Goal: Task Accomplishment & Management: Manage account settings

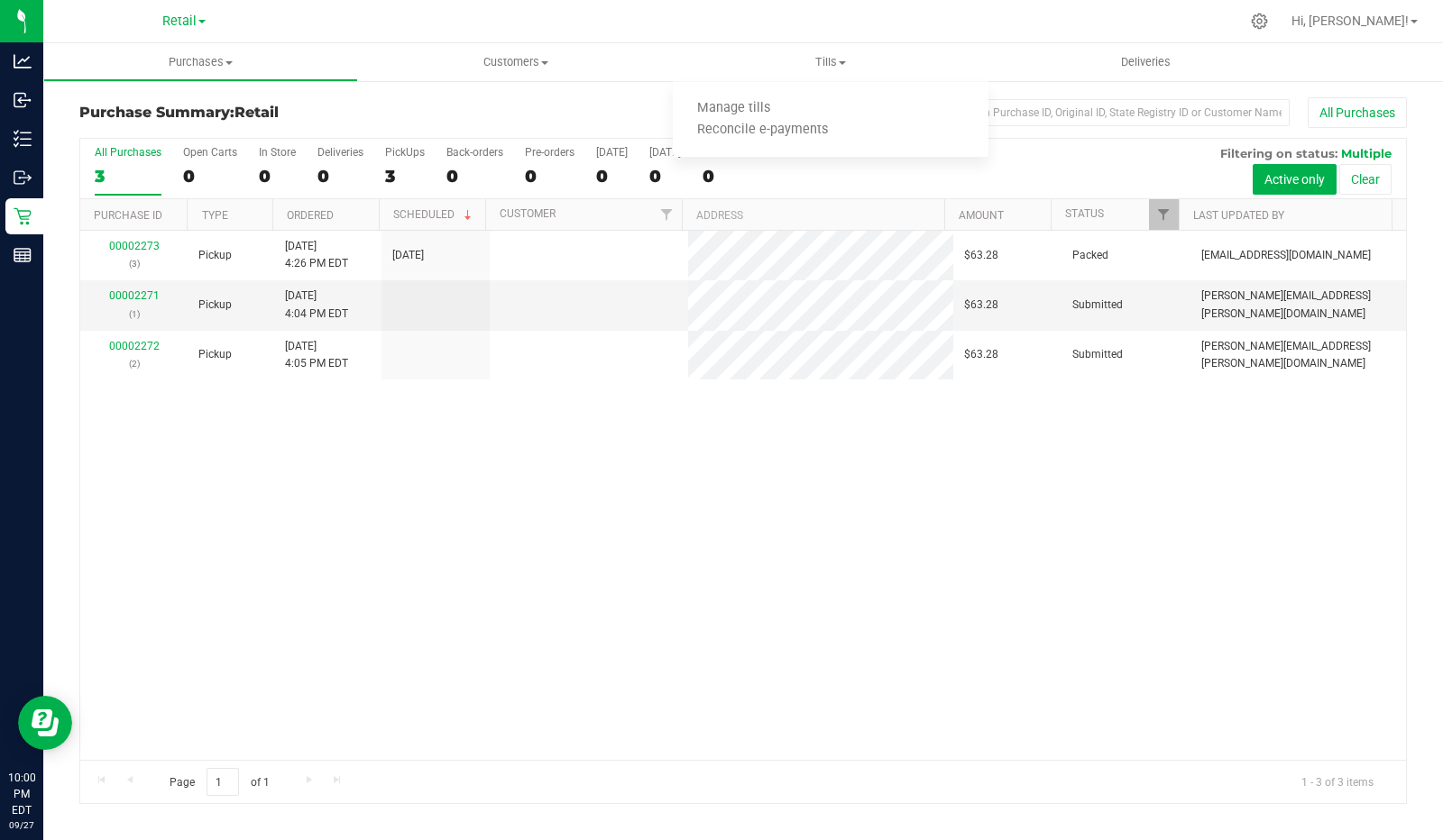
click at [738, 115] on span "Manage tills" at bounding box center [733, 109] width 121 height 16
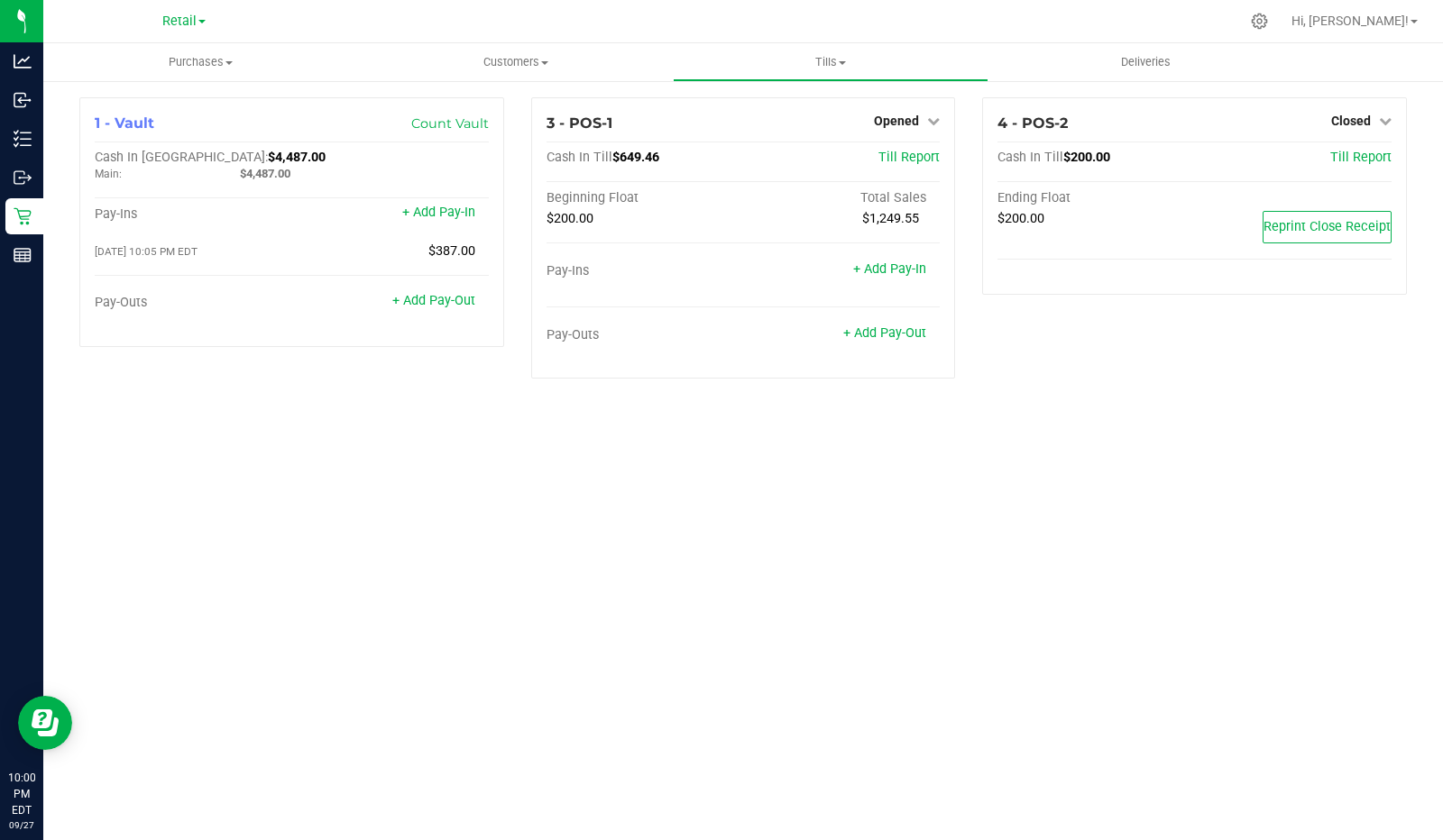
click at [911, 122] on span "Opened" at bounding box center [896, 120] width 45 height 15
click at [923, 152] on link "Close Till" at bounding box center [899, 159] width 49 height 15
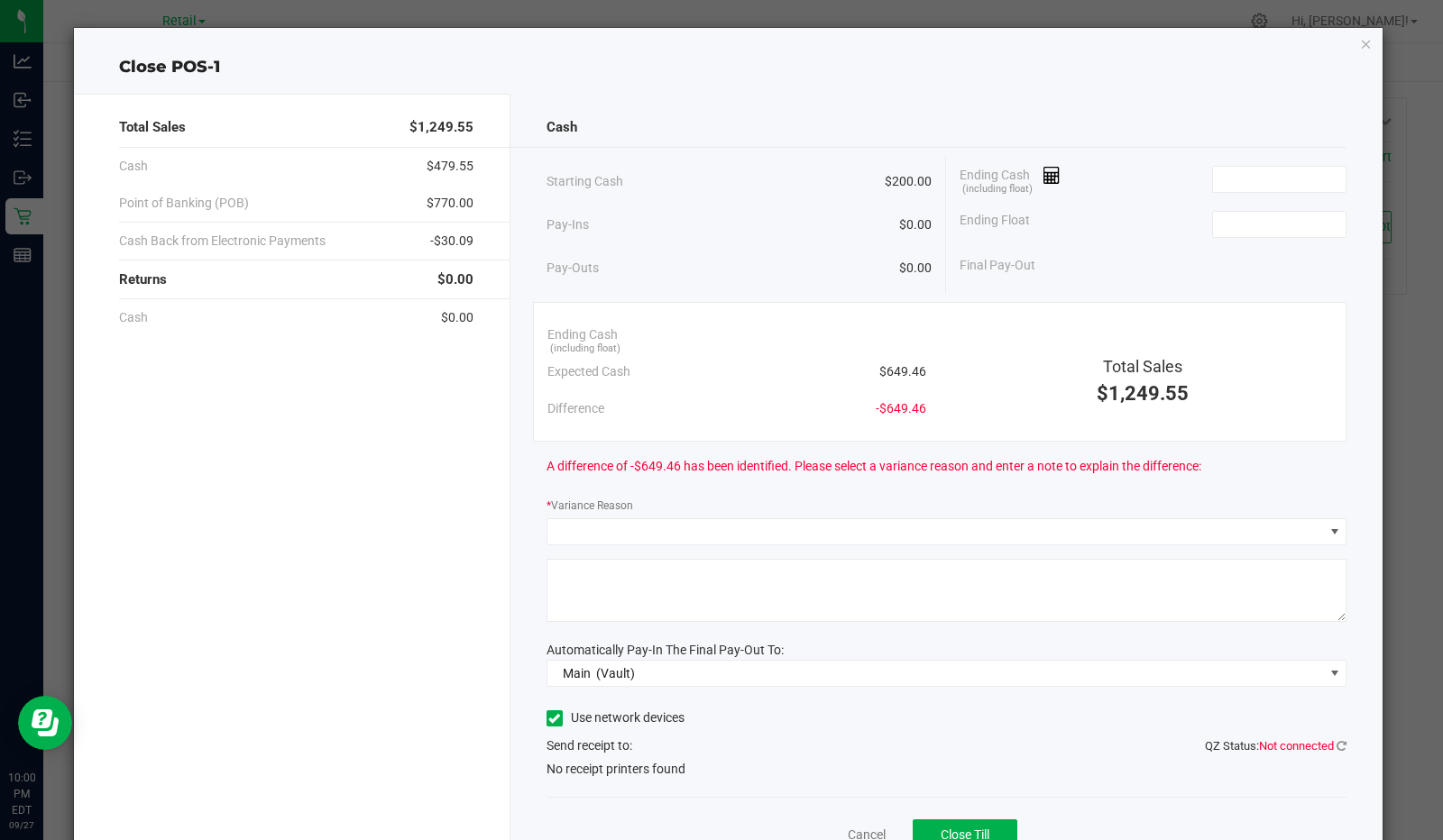
click at [1044, 180] on icon at bounding box center [1051, 175] width 17 height 13
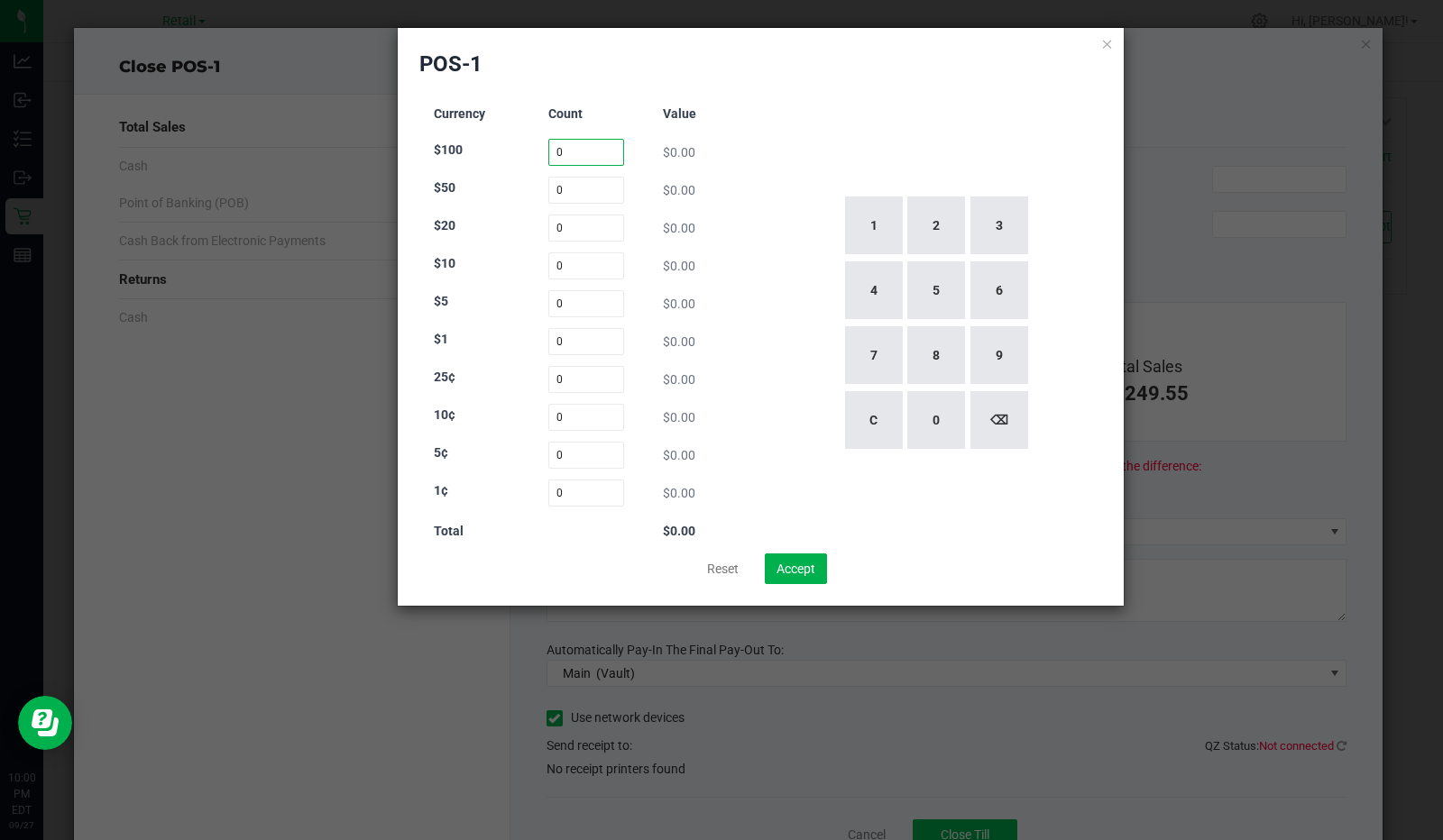
click at [591, 154] on input "0" at bounding box center [586, 153] width 76 height 27
click at [865, 222] on button "1" at bounding box center [873, 225] width 58 height 58
type input "1"
click at [583, 188] on input "0" at bounding box center [586, 191] width 76 height 27
click at [582, 190] on input at bounding box center [586, 191] width 76 height 27
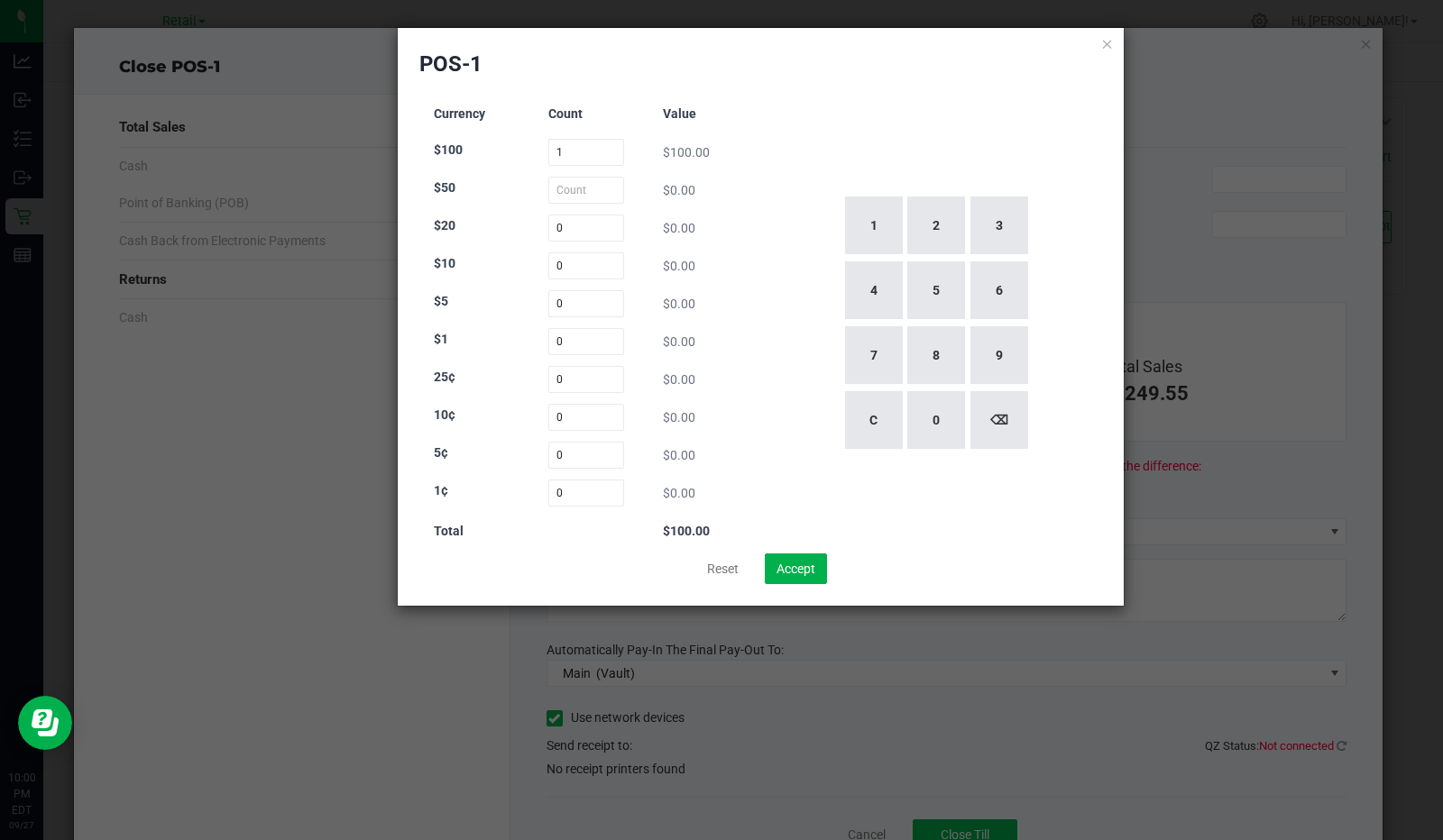
click at [823, 192] on div "1 2 3 4 5 6 7 8 9 C 0 ⌫" at bounding box center [936, 323] width 335 height 461
type input "0"
click at [567, 232] on input "0" at bounding box center [586, 228] width 76 height 27
click at [926, 237] on button "2" at bounding box center [936, 225] width 58 height 58
click at [873, 234] on button "1" at bounding box center [873, 225] width 58 height 58
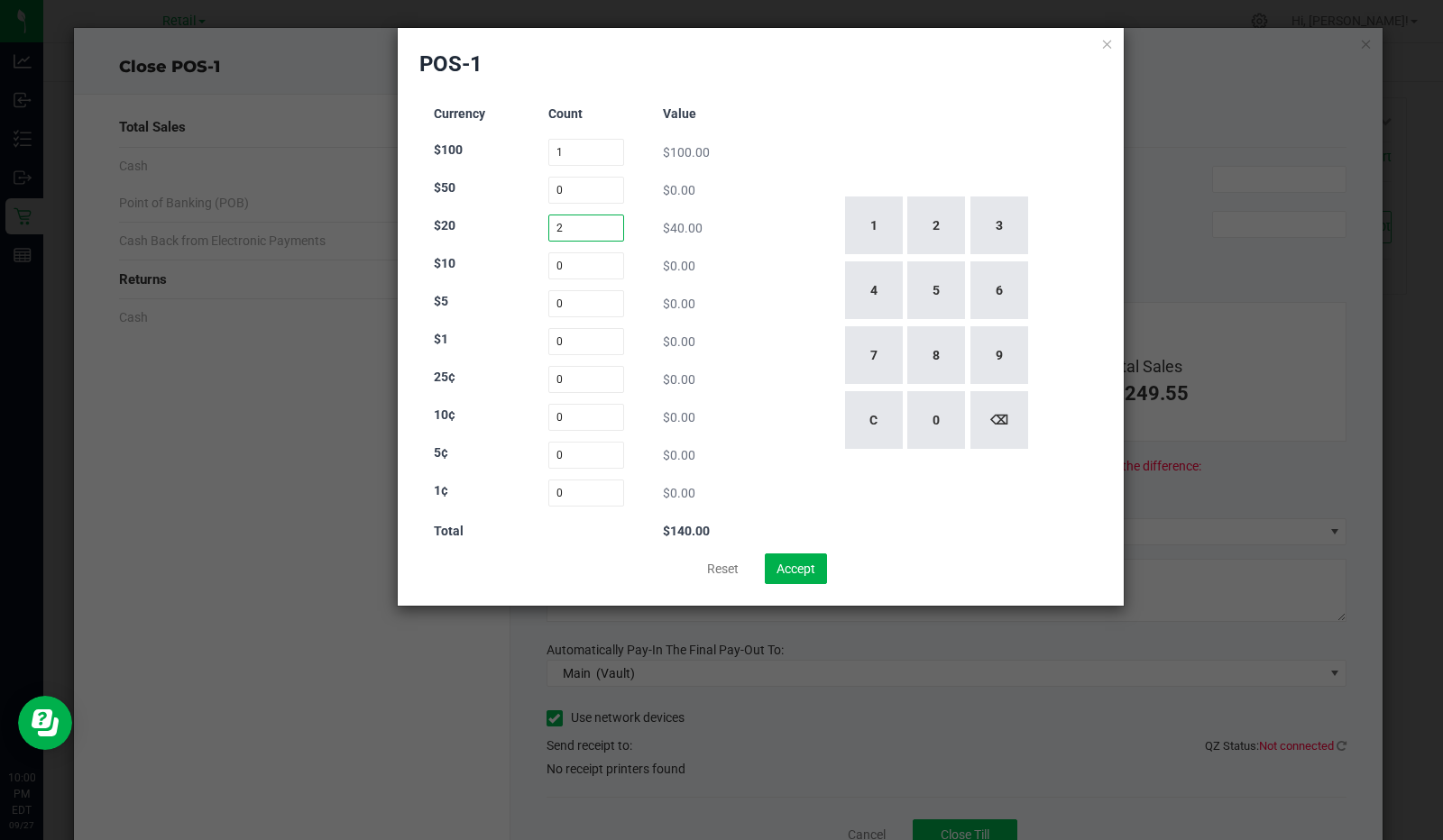
type input "21"
click at [519, 280] on div "Currency Count Value $100 1 $100.00 $50 0 $0.00 $20 21 $420.00 $10 0 $0.00 $5 0…" at bounding box center [586, 323] width 335 height 461
click at [588, 265] on input "0" at bounding box center [586, 266] width 76 height 27
click at [1002, 290] on button "6" at bounding box center [999, 290] width 58 height 58
type input "6"
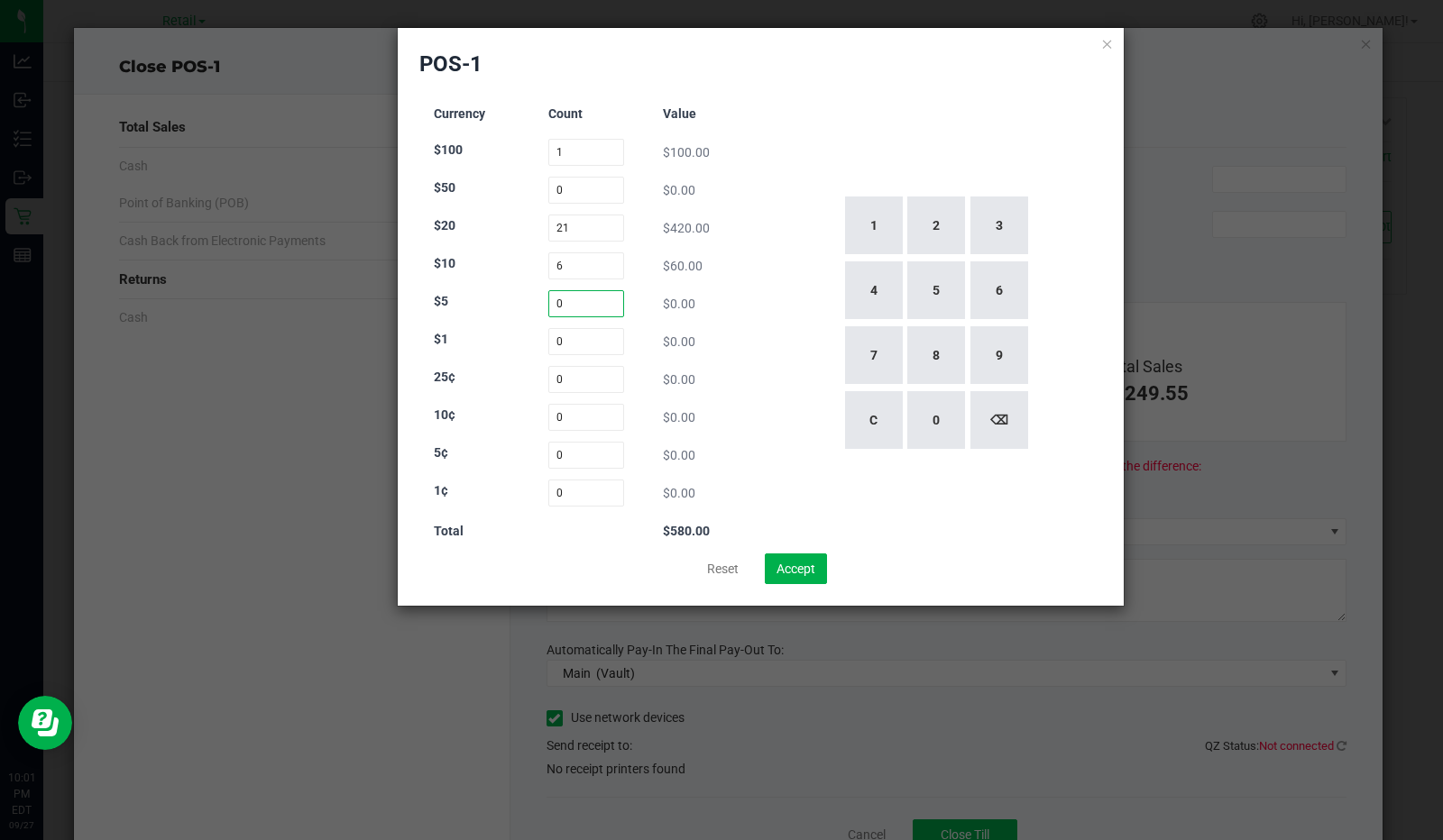
click at [599, 304] on input "0" at bounding box center [586, 304] width 76 height 27
click at [1001, 295] on button "6" at bounding box center [999, 290] width 58 height 58
type input "6"
click at [592, 343] on input "0" at bounding box center [586, 342] width 76 height 27
click at [871, 299] on button "4" at bounding box center [873, 290] width 58 height 58
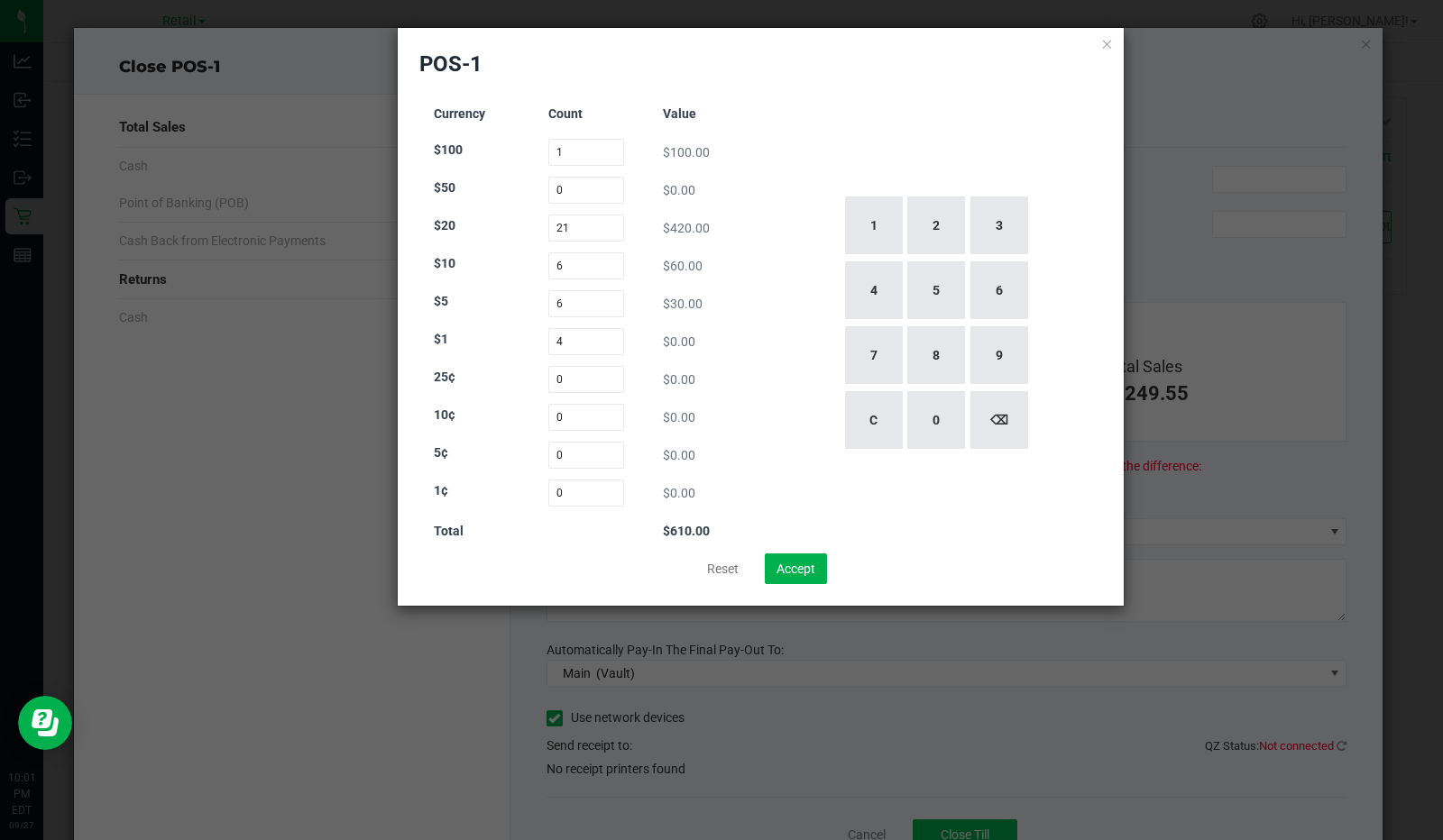
click at [926, 228] on button "2" at bounding box center [936, 225] width 58 height 58
type input "42"
click at [767, 182] on div "Currency Count Value $100 1 $100.00 $50 0 $0.00 $20 21 $420.00 $10 6 $60.00 $5 …" at bounding box center [761, 323] width 683 height 461
click at [799, 553] on button "Accept" at bounding box center [796, 568] width 63 height 30
type input "$652.00"
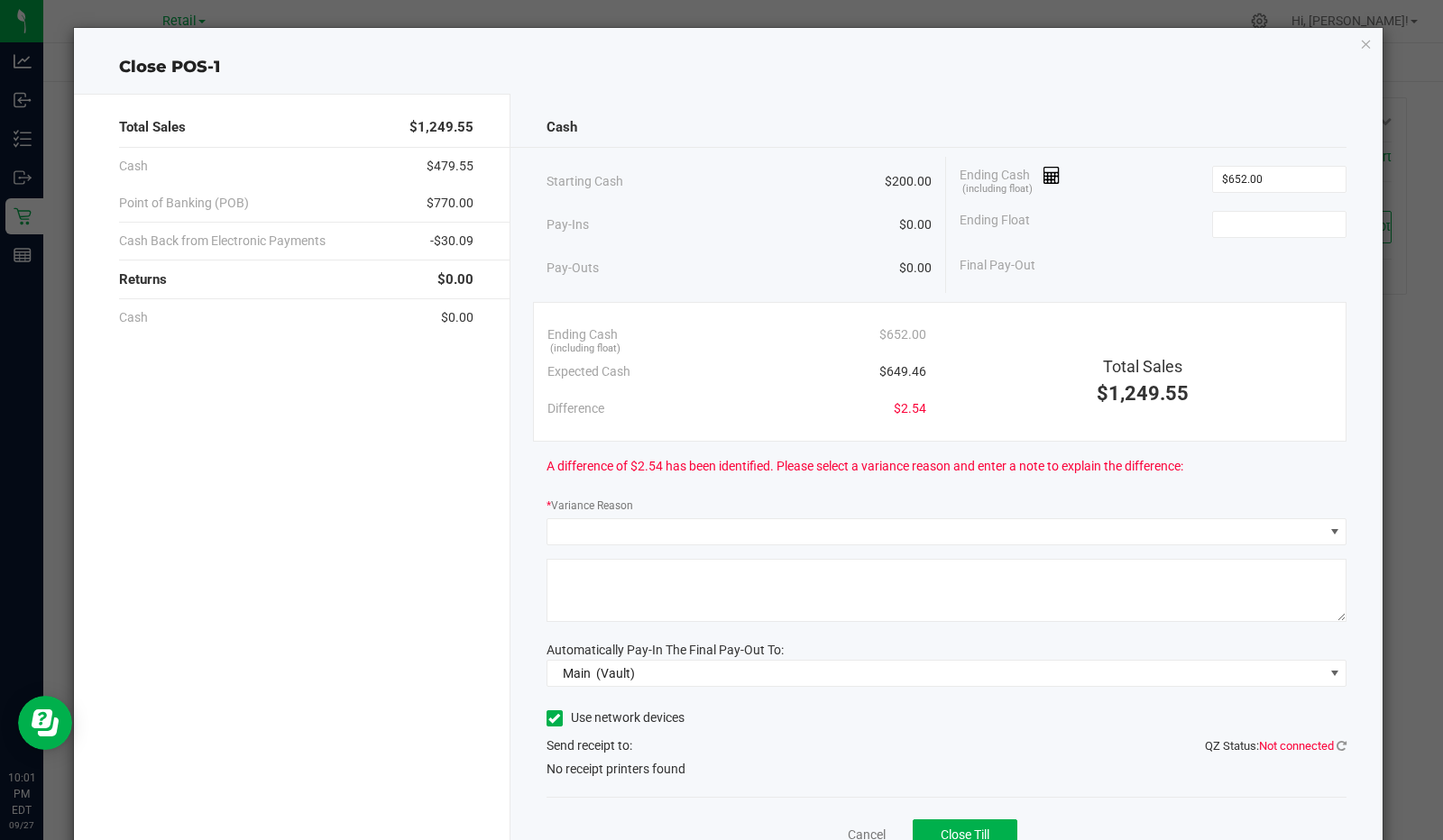
click at [1295, 218] on input at bounding box center [1279, 224] width 132 height 25
click at [1280, 259] on div "Final Pay-Out $452.00" at bounding box center [1152, 265] width 387 height 37
type input "$200.00"
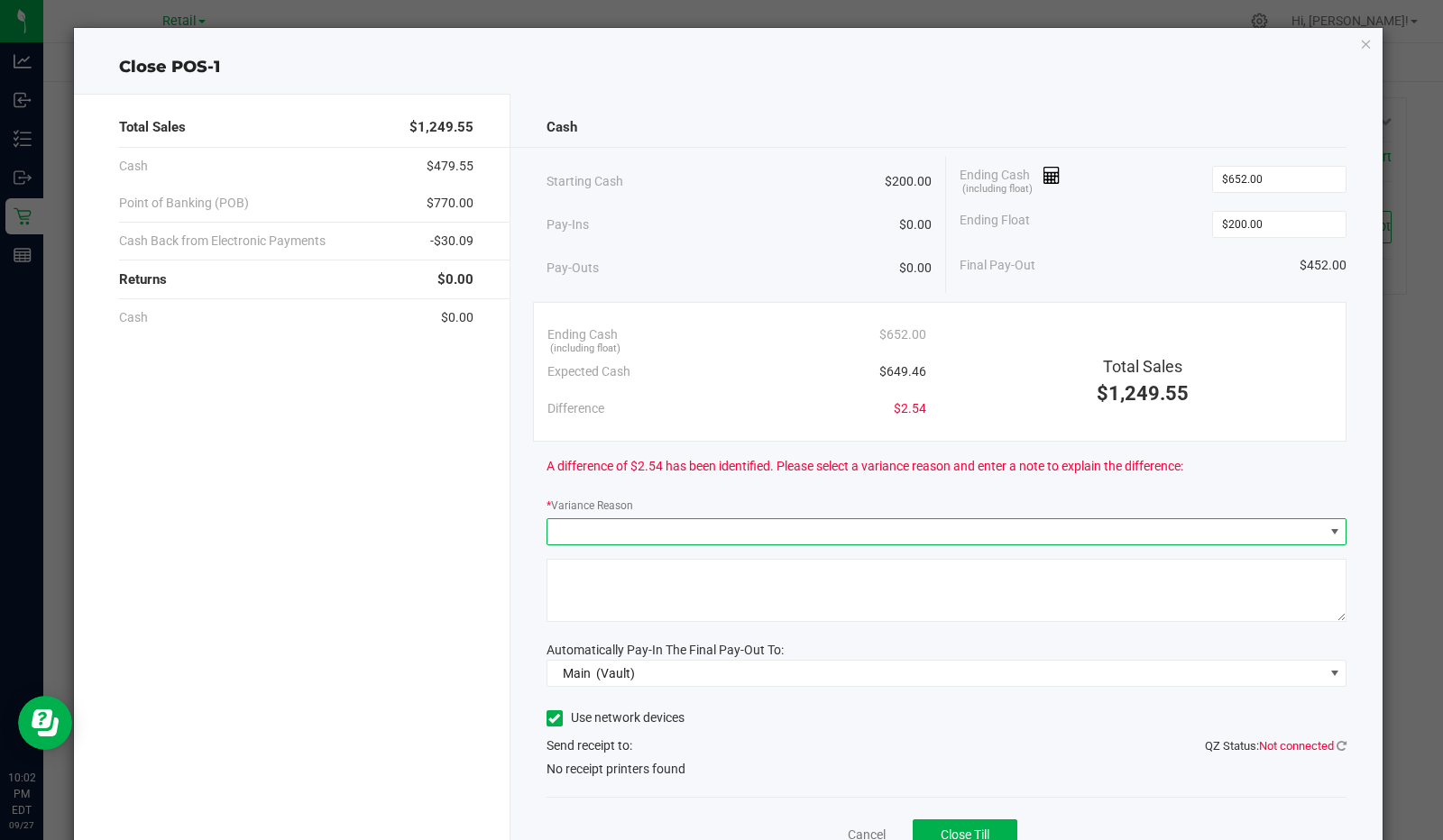
click at [863, 525] on span at bounding box center [935, 532] width 776 height 25
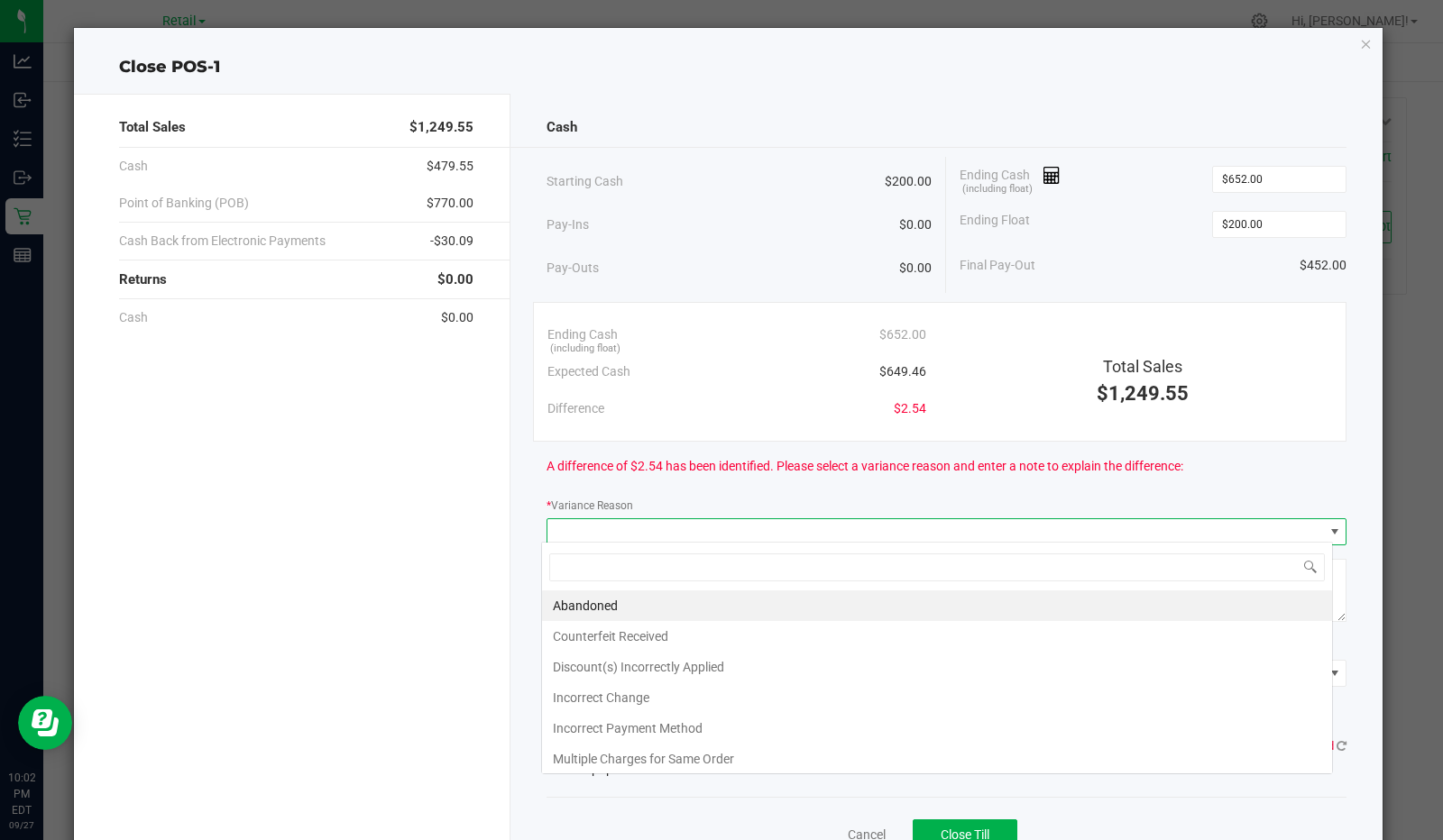
scroll to position [26, 792]
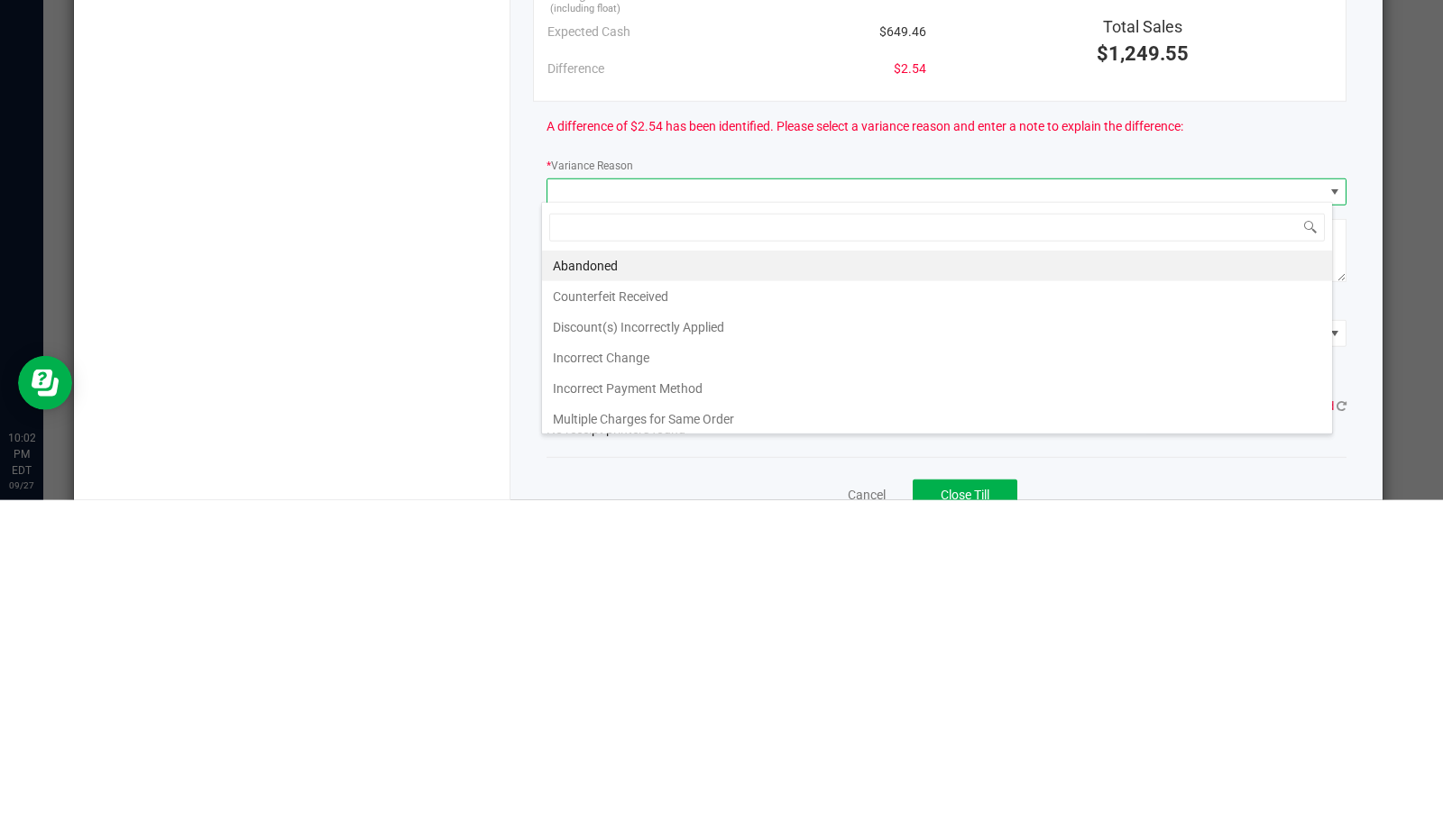
click at [625, 695] on li "Incorrect Change" at bounding box center [937, 697] width 790 height 30
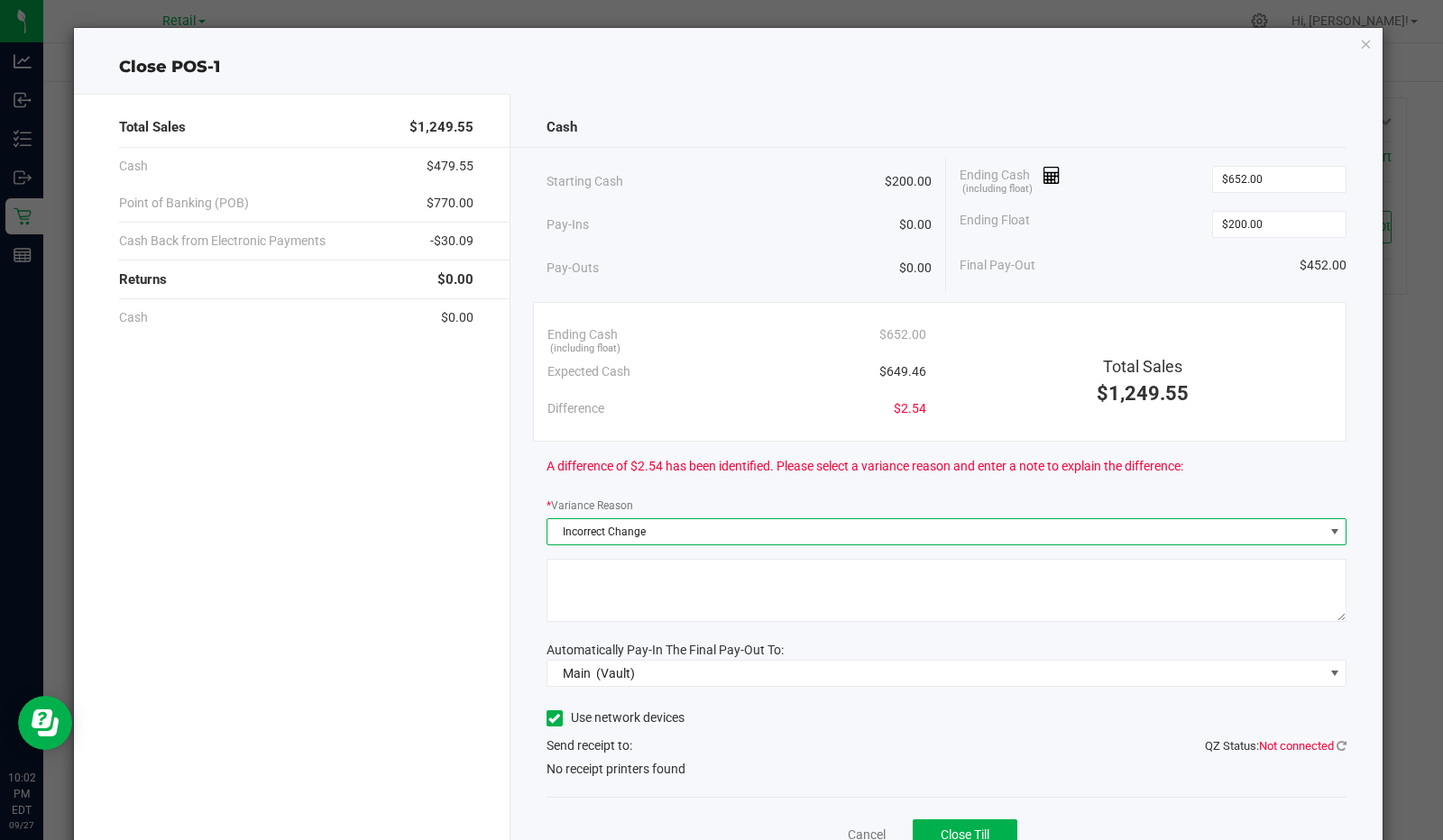
click at [705, 569] on textarea at bounding box center [947, 590] width 801 height 63
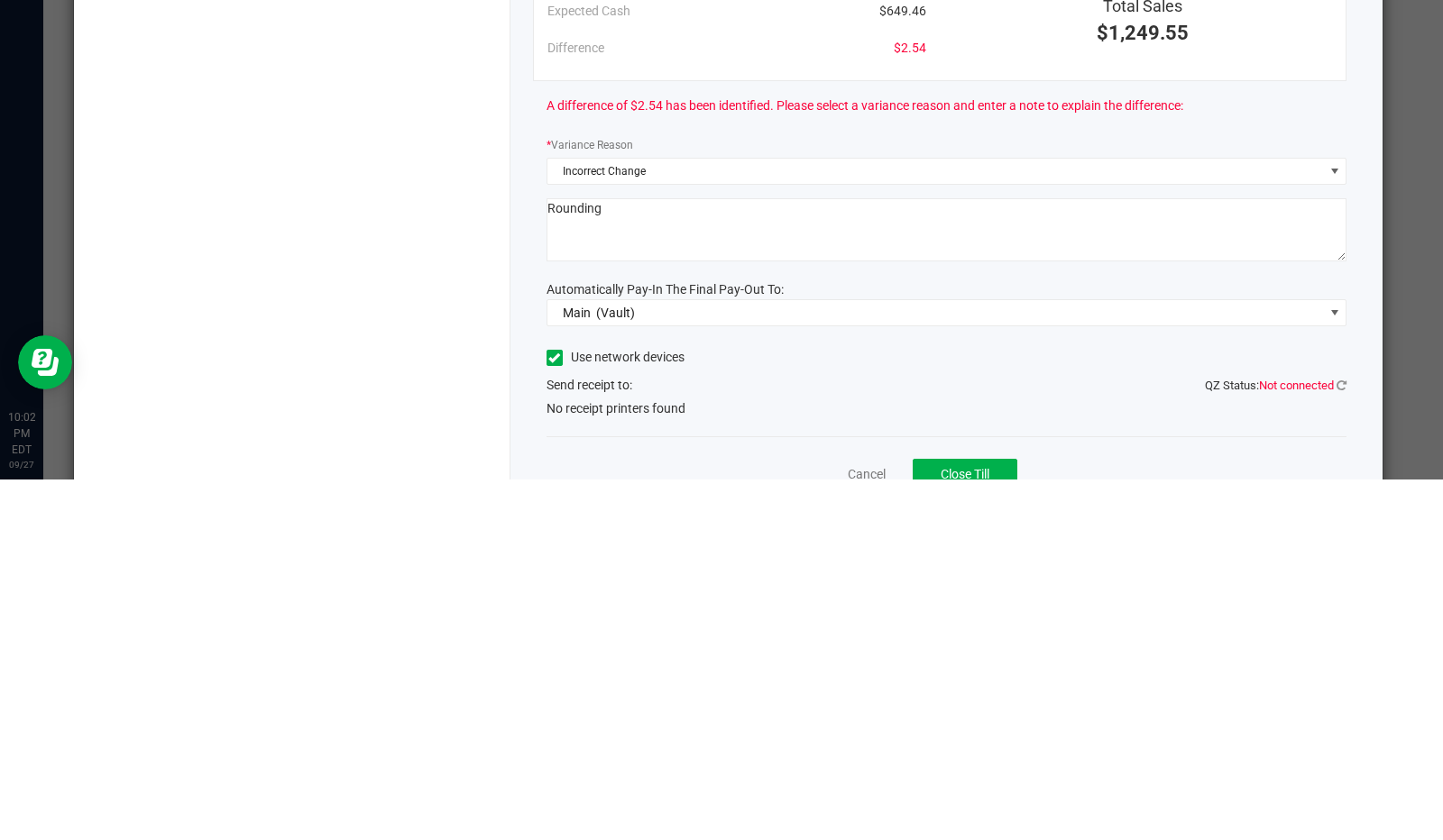
type textarea "Rounding"
click at [893, 726] on div "Use network devices" at bounding box center [947, 719] width 801 height 27
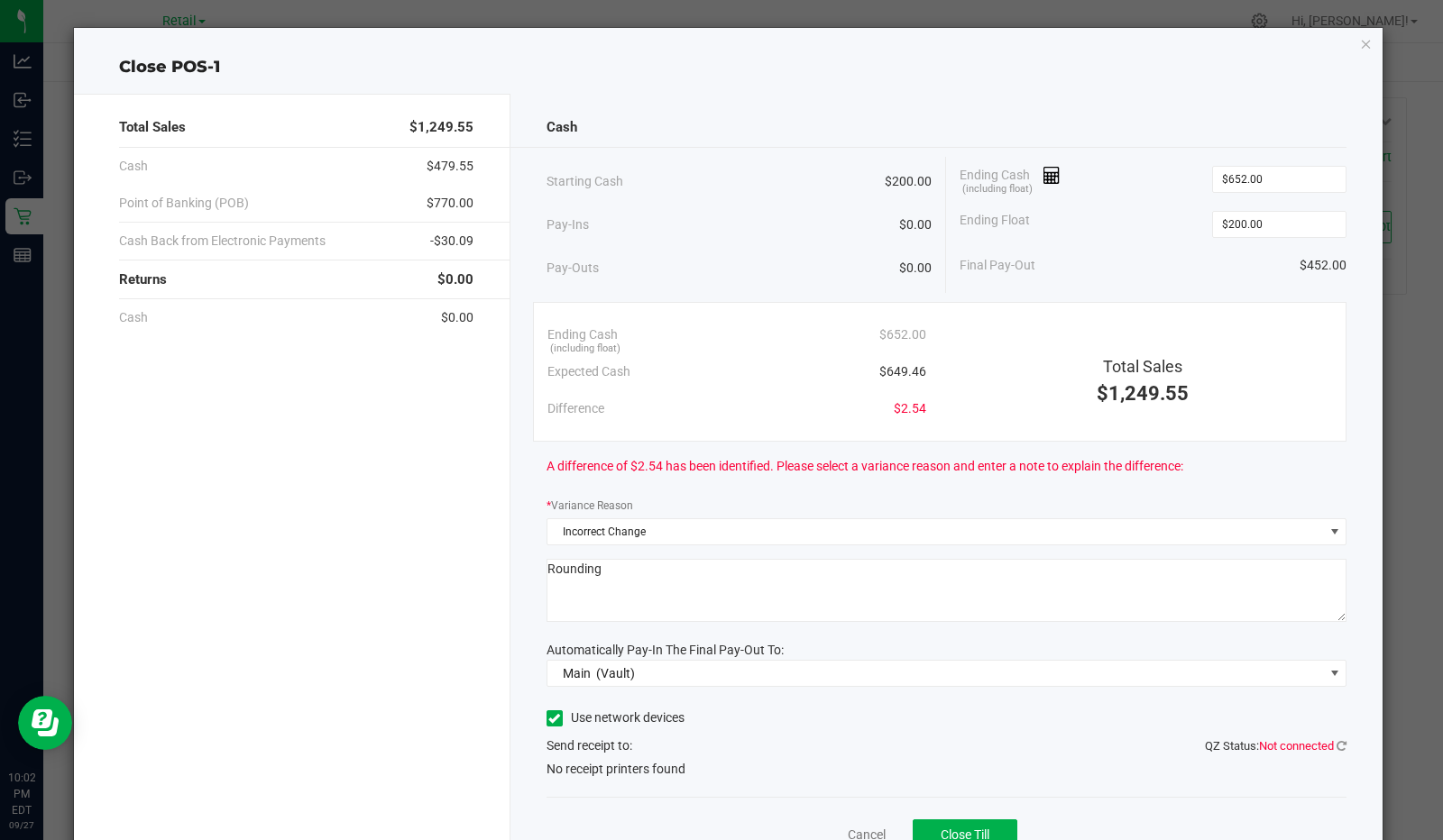
click at [548, 719] on icon at bounding box center [554, 719] width 12 height 0
click at [0, 0] on input "Use network devices" at bounding box center [0, 0] width 0 height 0
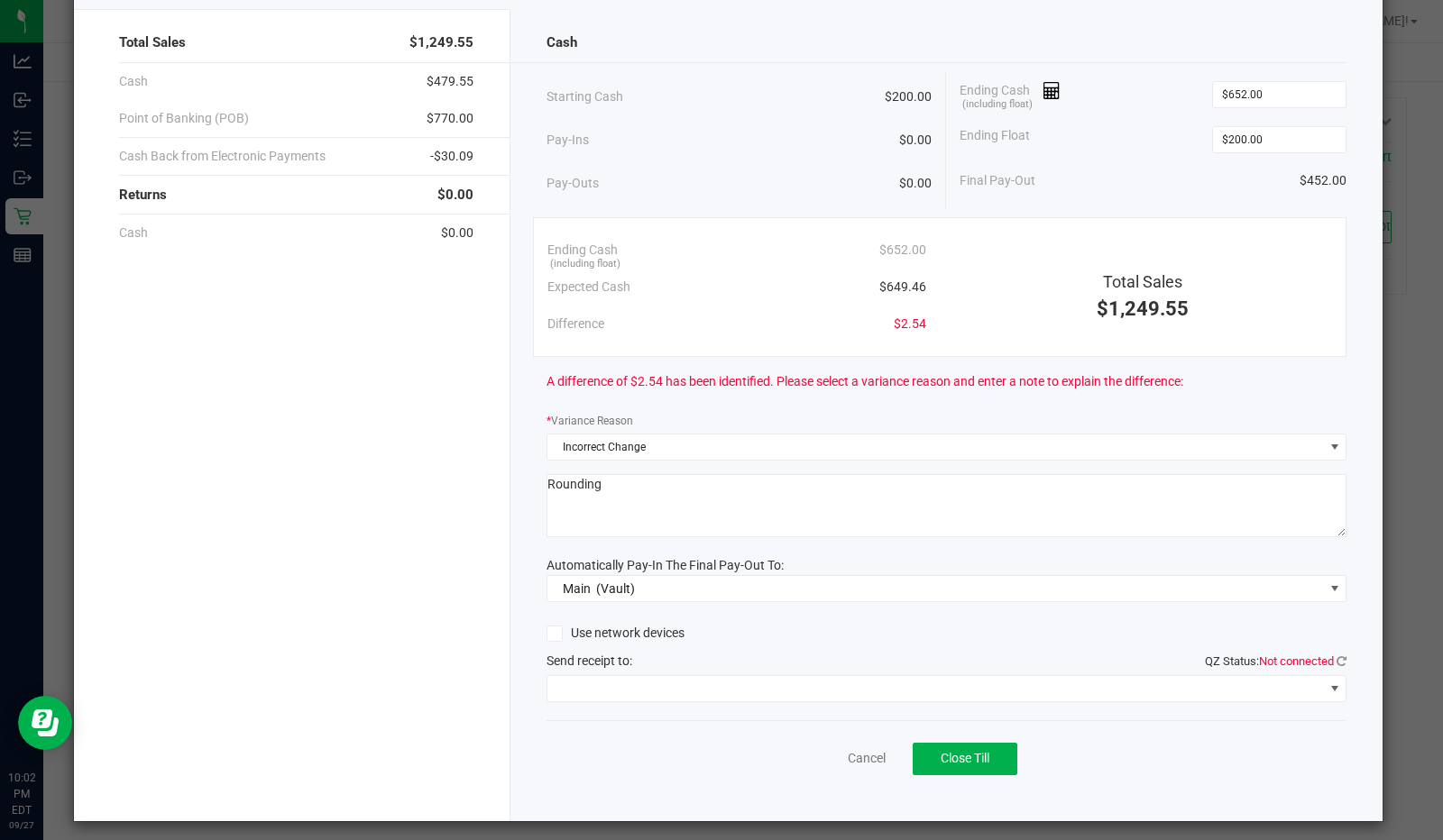
scroll to position [87, 0]
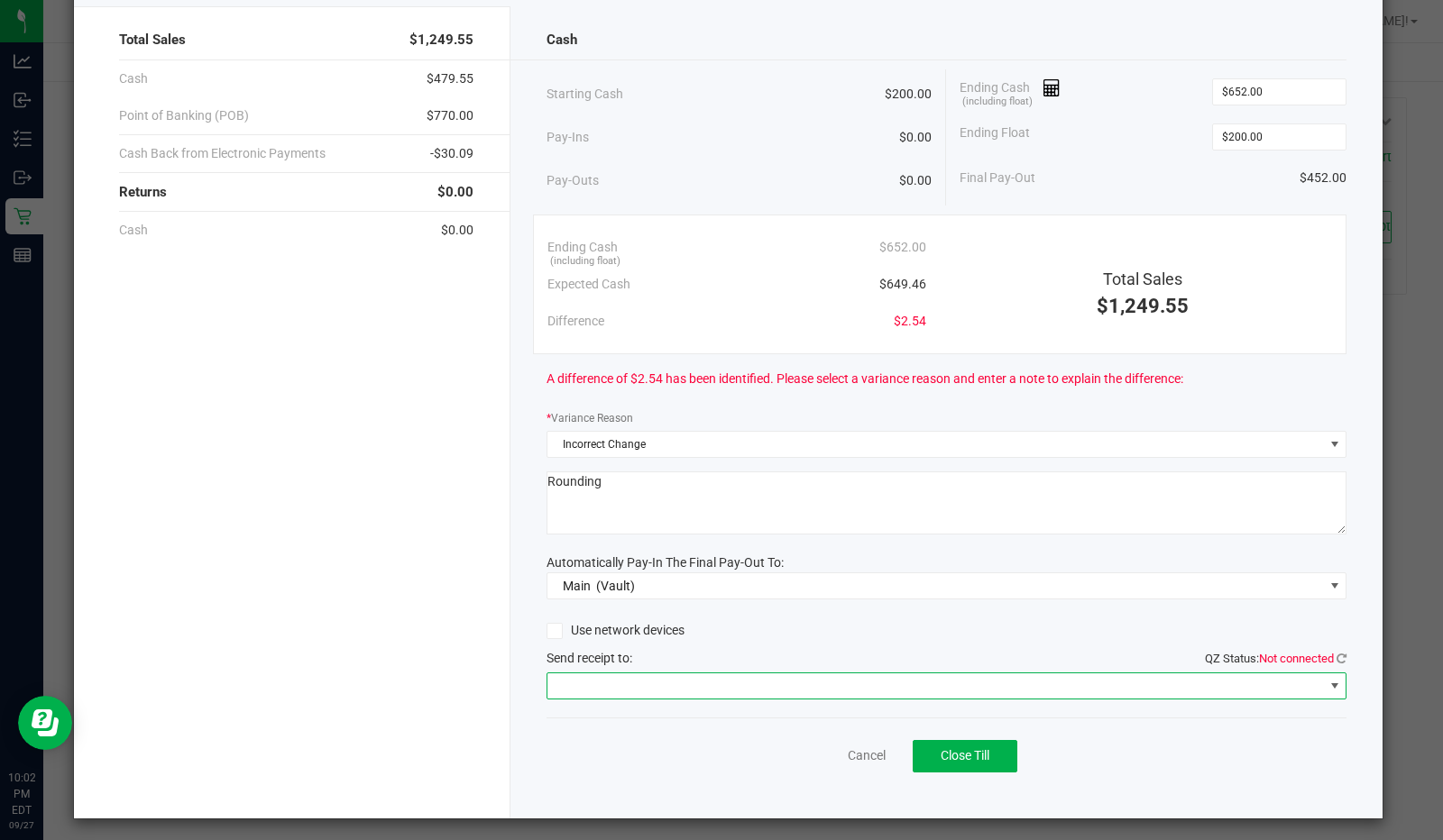
click at [750, 682] on span at bounding box center [935, 686] width 776 height 25
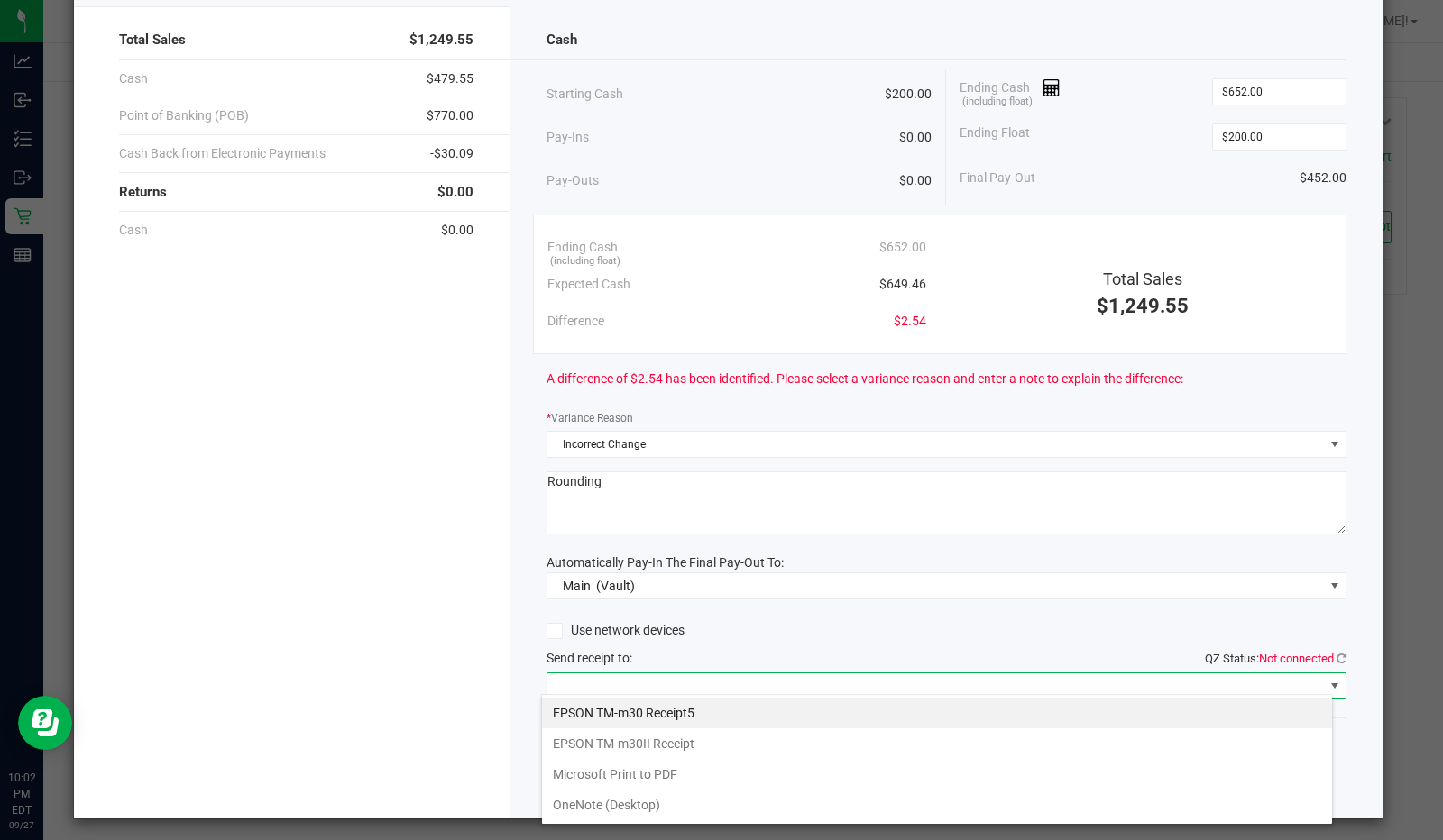
scroll to position [26, 792]
click at [662, 746] on Receipt "EPSON TM-m30II Receipt" at bounding box center [937, 743] width 790 height 30
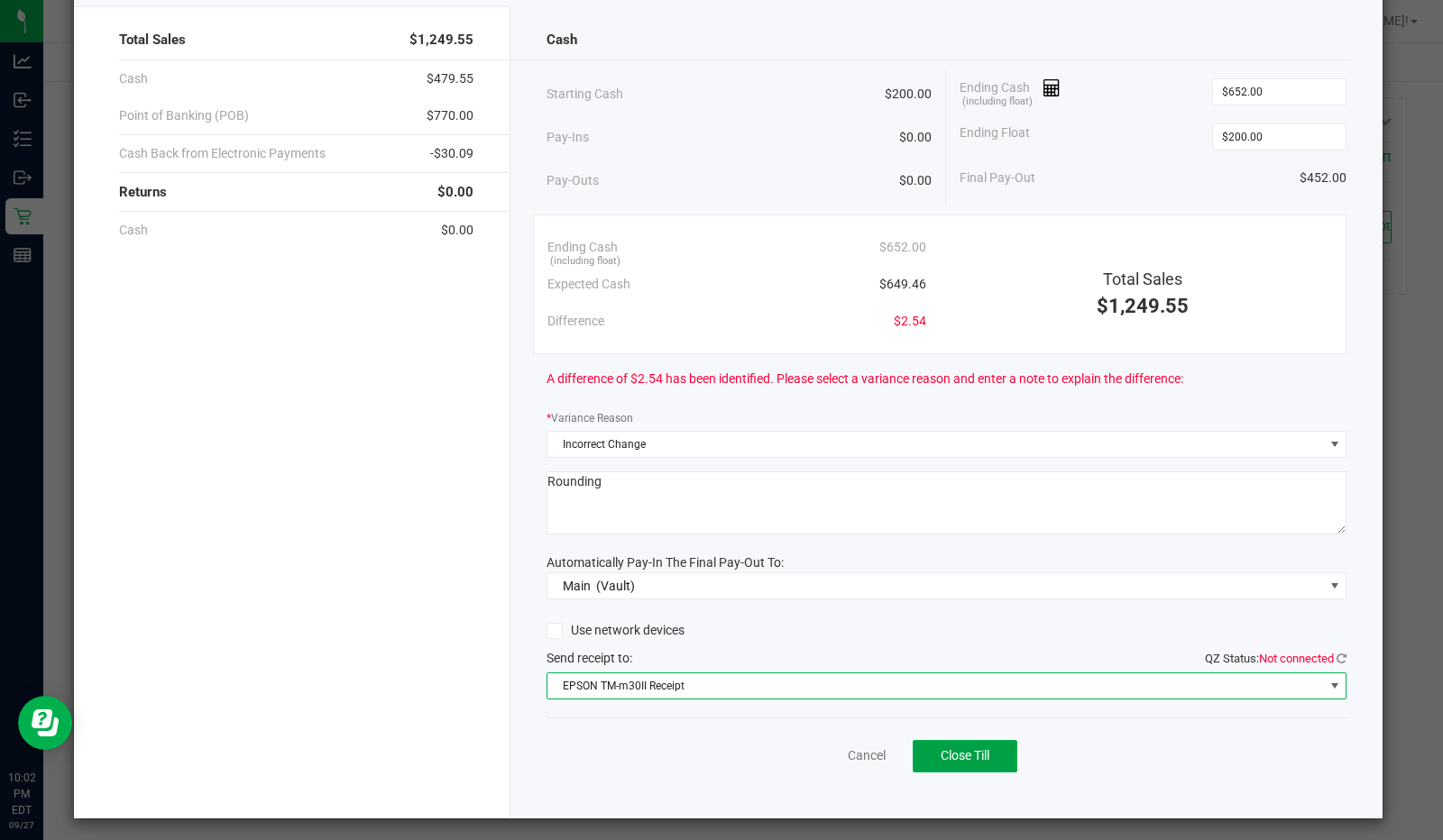
click at [979, 758] on span "Close Till" at bounding box center [965, 755] width 49 height 15
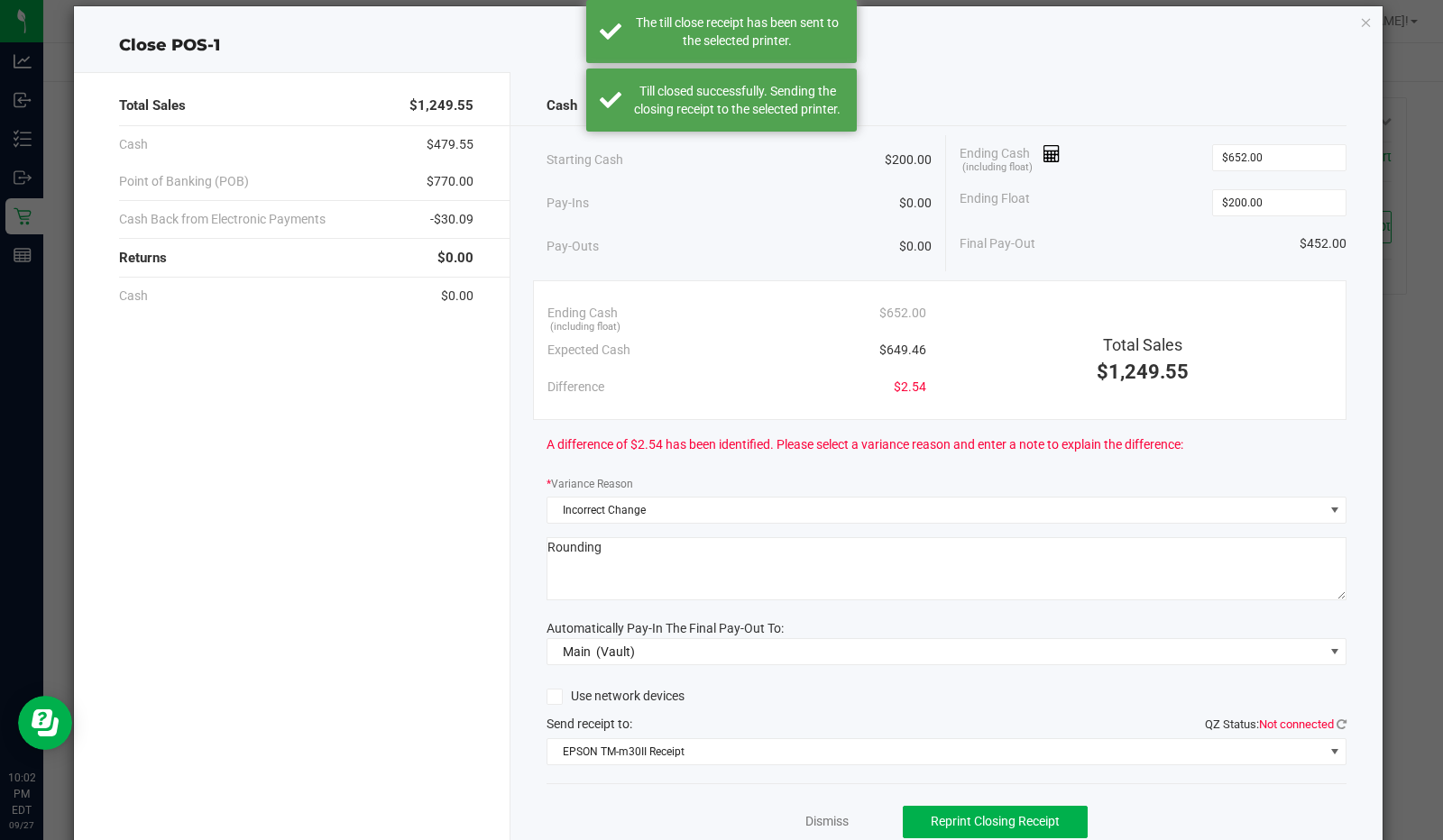
scroll to position [18, 0]
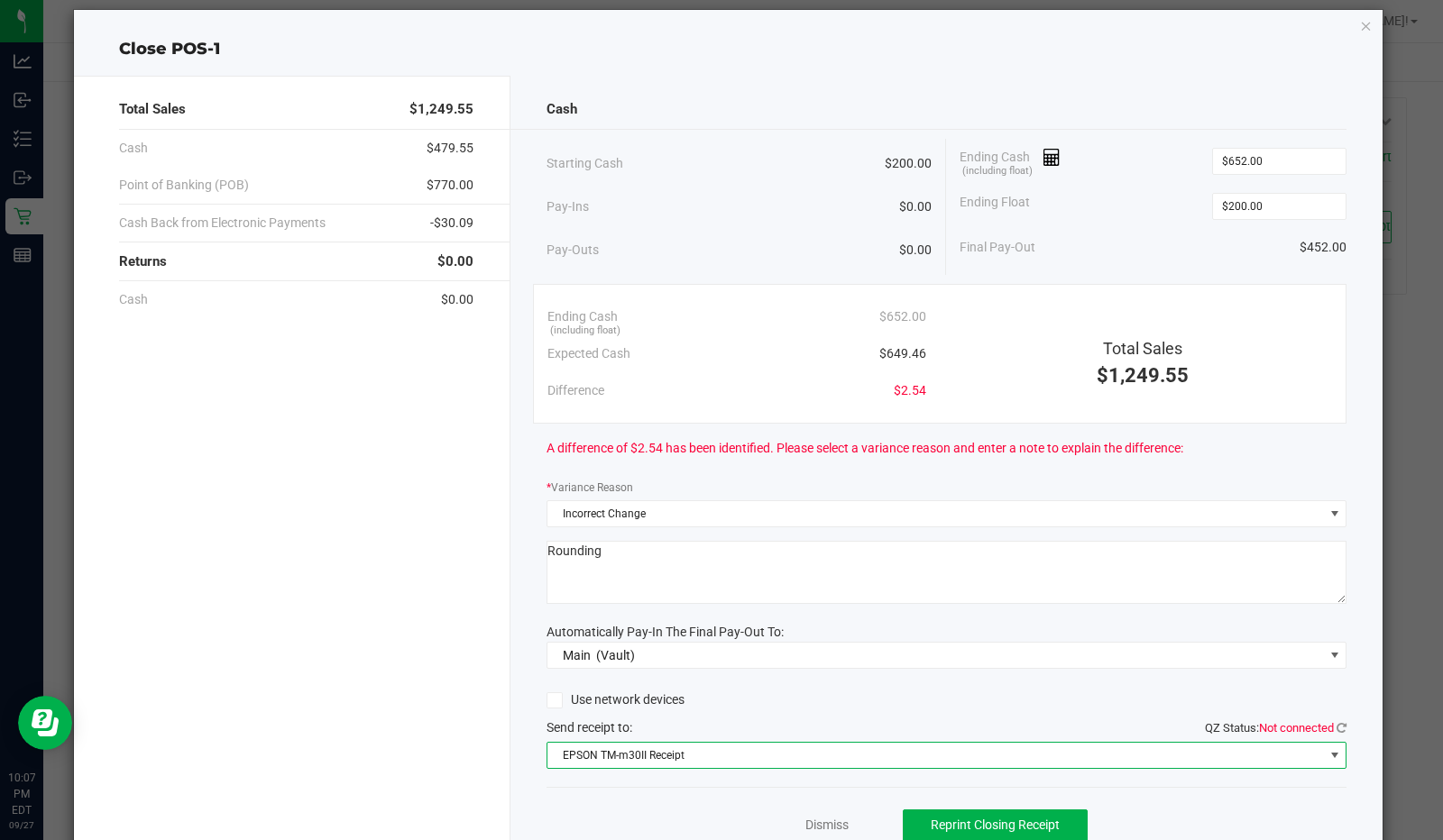
click at [1053, 743] on span "EPSON TM-m30II Receipt" at bounding box center [935, 756] width 776 height 25
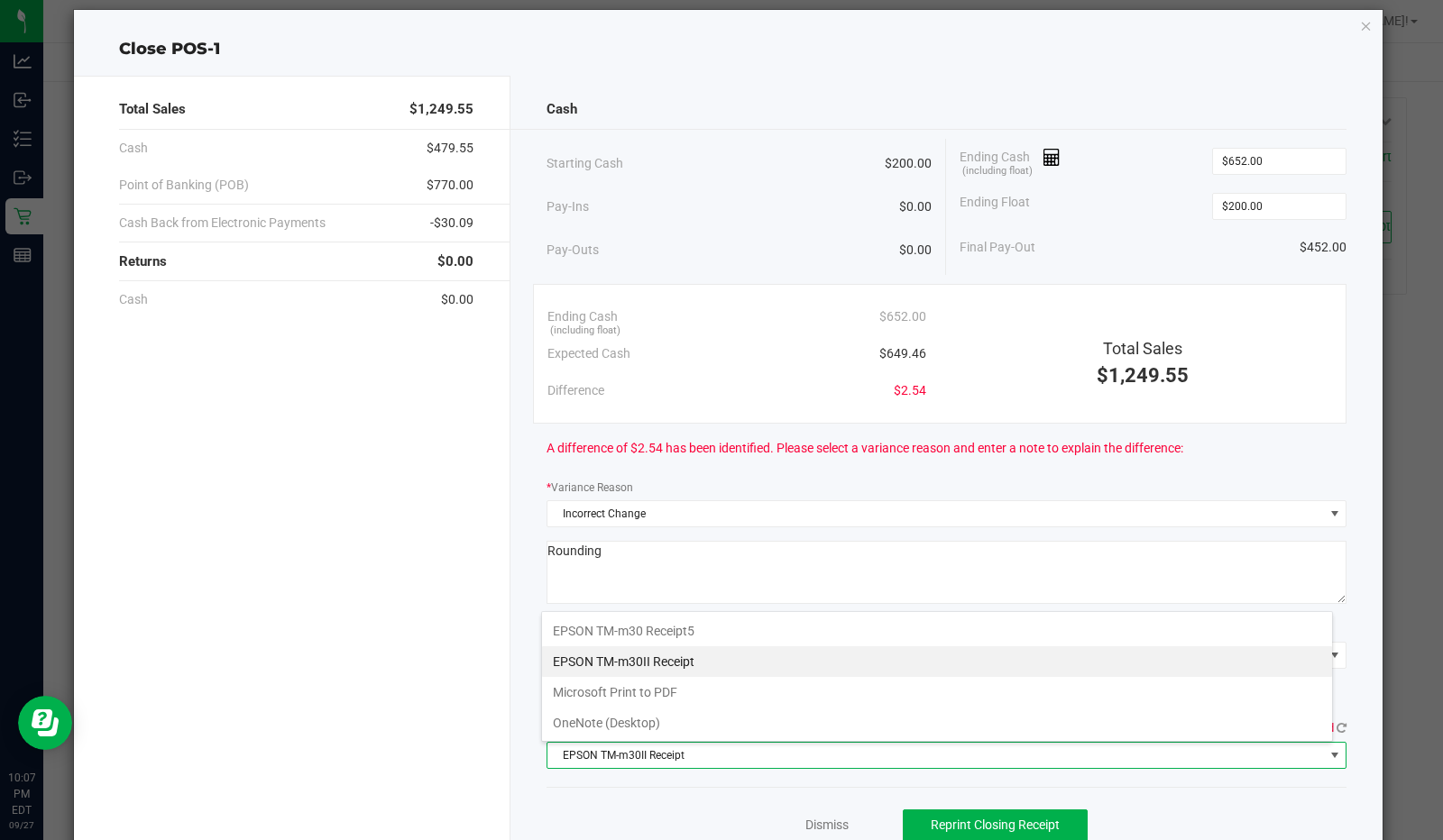
scroll to position [26, 792]
